Goal: Transaction & Acquisition: Obtain resource

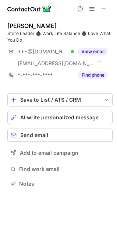
scroll to position [178, 117]
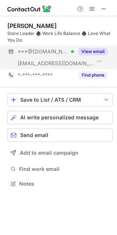
click at [94, 55] on div "View email" at bounding box center [91, 52] width 34 height 12
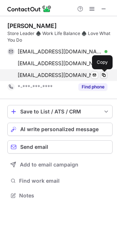
click at [103, 74] on span at bounding box center [104, 75] width 6 height 6
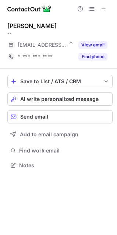
scroll to position [3, 3]
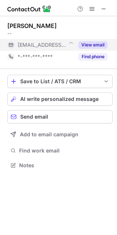
click at [91, 43] on button "View email" at bounding box center [92, 44] width 29 height 7
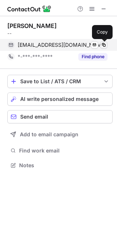
click at [106, 45] on span at bounding box center [104, 45] width 6 height 6
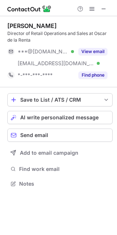
scroll to position [178, 117]
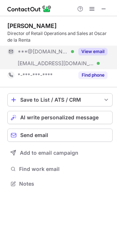
click at [97, 52] on button "View email" at bounding box center [92, 51] width 29 height 7
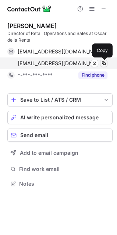
click at [102, 60] on span at bounding box center [104, 63] width 6 height 6
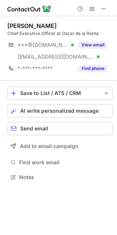
scroll to position [172, 117]
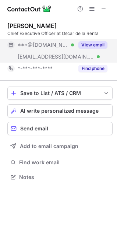
click at [95, 42] on button "View email" at bounding box center [92, 44] width 29 height 7
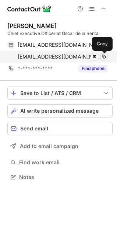
click at [101, 55] on span at bounding box center [104, 57] width 6 height 6
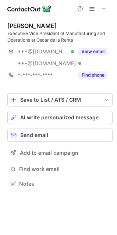
scroll to position [178, 117]
click at [101, 7] on span at bounding box center [104, 9] width 6 height 6
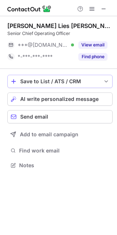
scroll to position [160, 117]
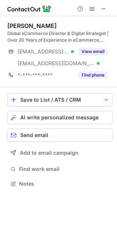
scroll to position [178, 117]
drag, startPoint x: 105, startPoint y: 17, endPoint x: 105, endPoint y: 11, distance: 5.5
click at [105, 14] on div "[PERSON_NAME] Global eCommerce Director & Digital Strategist | Over 20 Years of…" at bounding box center [58, 117] width 117 height 235
click at [105, 9] on span at bounding box center [104, 9] width 6 height 6
